Goal: Find specific page/section: Find specific page/section

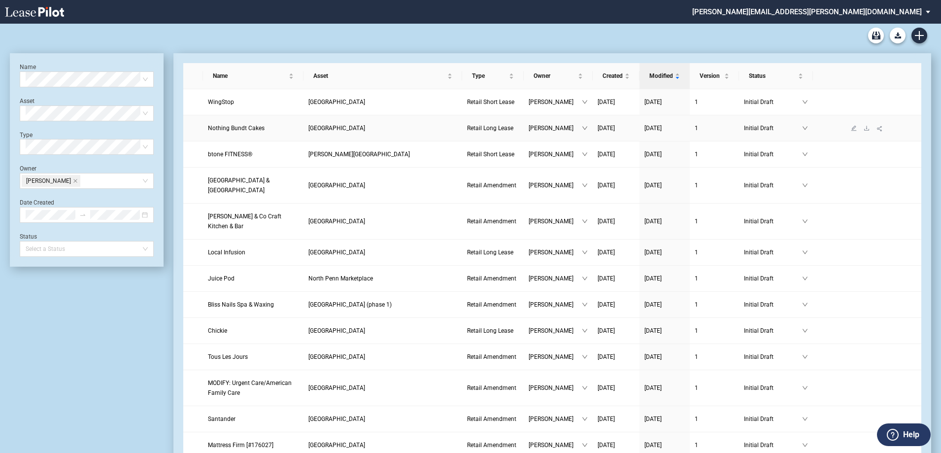
click at [259, 131] on span "Nothing Bundt Cakes" at bounding box center [236, 128] width 57 height 7
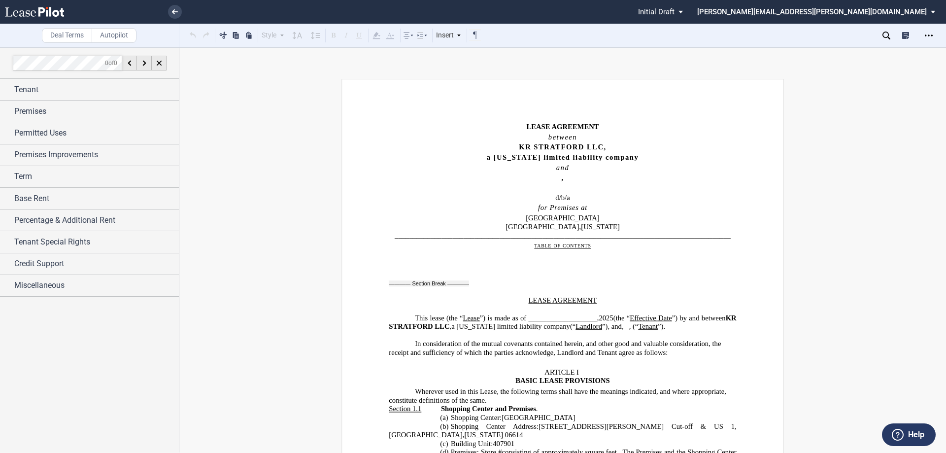
click at [540, 39] on icon at bounding box center [886, 36] width 8 height 8
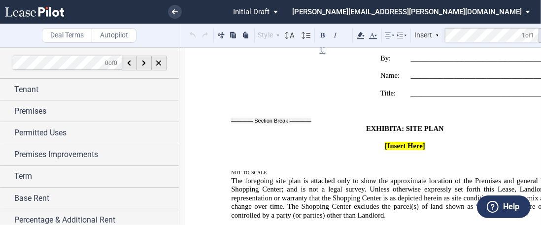
scroll to position [13556, 0]
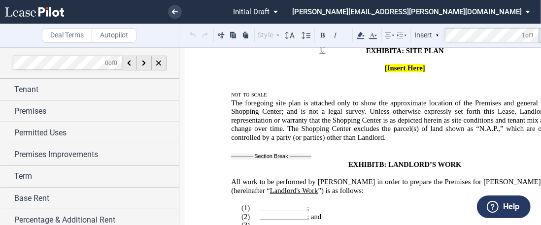
drag, startPoint x: 263, startPoint y: 172, endPoint x: 291, endPoint y: 114, distance: 64.8
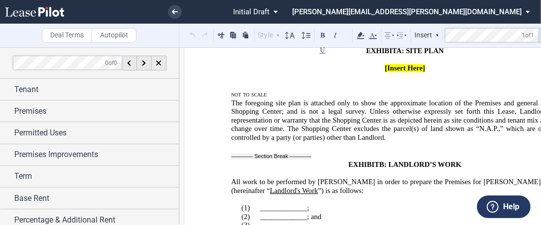
drag, startPoint x: 237, startPoint y: 91, endPoint x: 227, endPoint y: 59, distance: 34.0
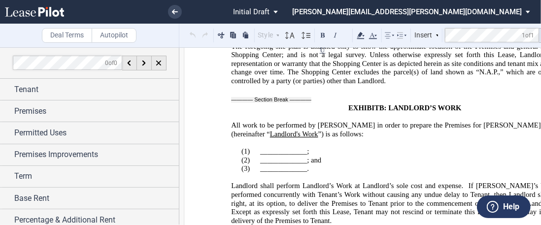
scroll to position [13654, 0]
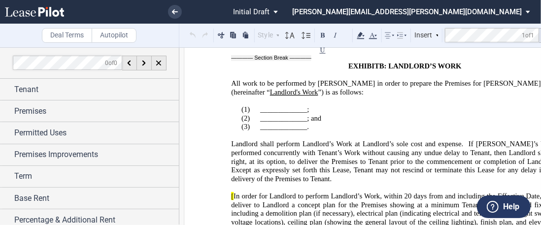
drag, startPoint x: 363, startPoint y: 132, endPoint x: 285, endPoint y: 99, distance: 85.2
